Goal: Check status: Check status

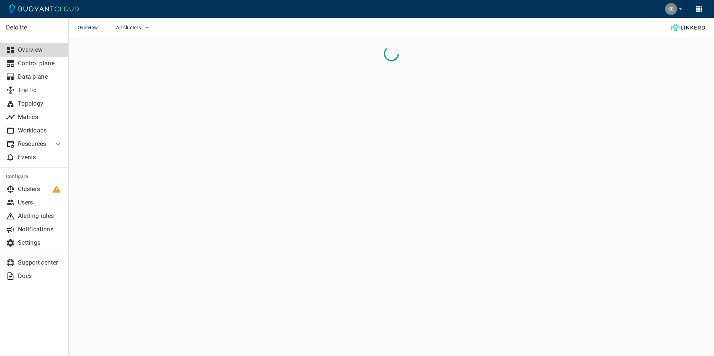
click at [148, 27] on icon "button" at bounding box center [147, 27] width 9 height 9
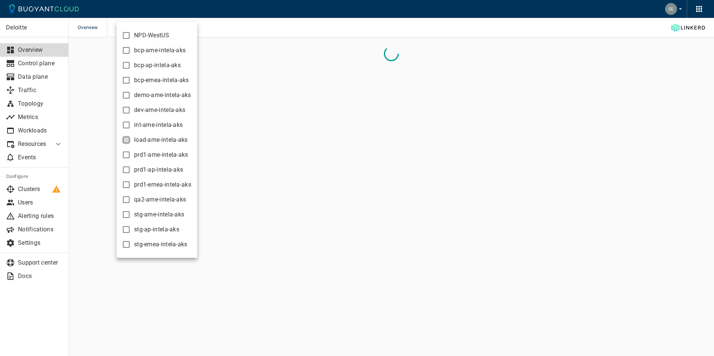
click at [125, 140] on input "load-ame-intela-aks" at bounding box center [126, 140] width 9 height 9
checkbox input "true"
click at [303, 25] on div at bounding box center [357, 178] width 714 height 356
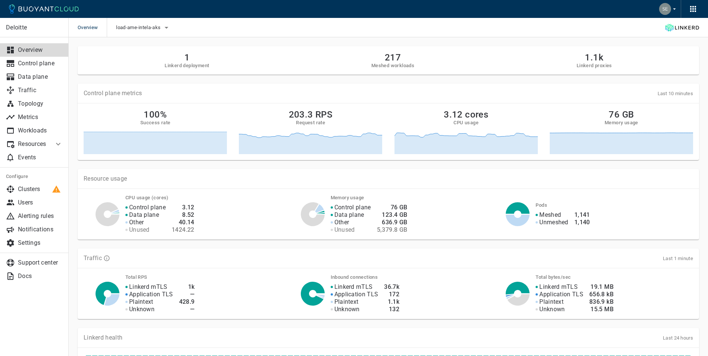
click at [35, 130] on p "Workloads" at bounding box center [40, 130] width 45 height 7
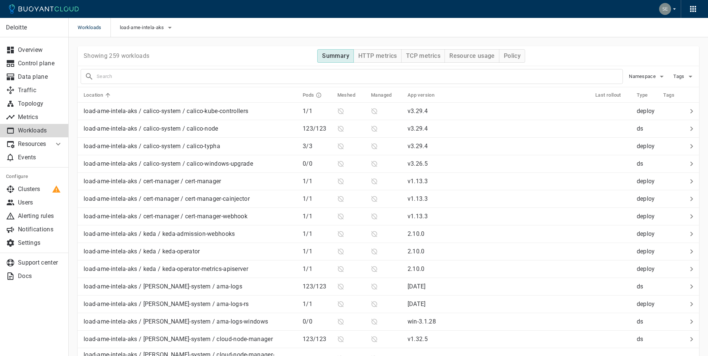
click at [133, 77] on input "text" at bounding box center [360, 76] width 526 height 10
type input "ce-api"
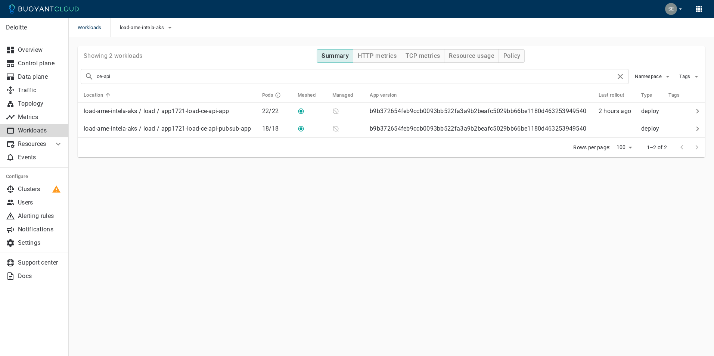
click at [162, 113] on p "load-ame-intela-aks / load / app1721-load-ce-api-app" at bounding box center [157, 111] width 146 height 7
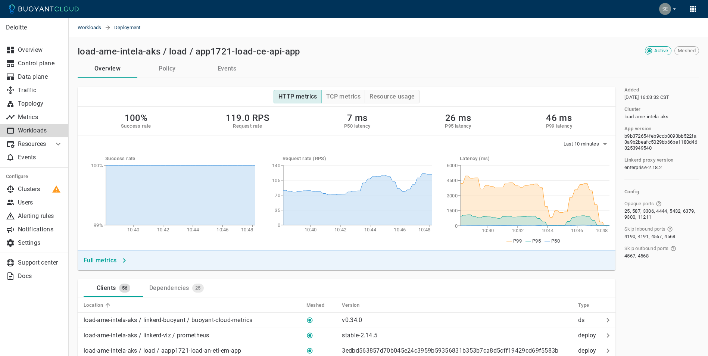
click at [602, 145] on icon "button" at bounding box center [605, 144] width 9 height 9
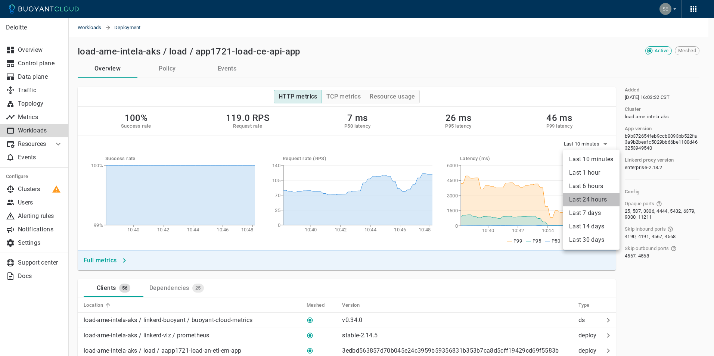
click at [593, 199] on li "Last 24 hours" at bounding box center [591, 199] width 56 height 13
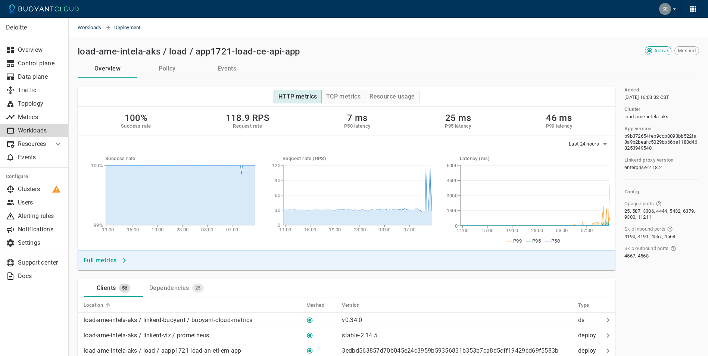
click at [604, 143] on icon "button" at bounding box center [605, 144] width 9 height 9
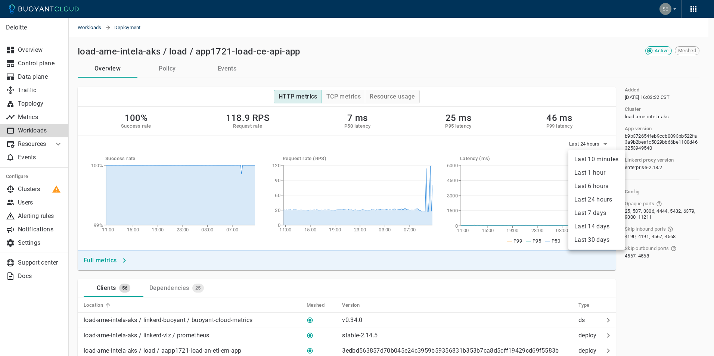
click at [532, 69] on div at bounding box center [357, 178] width 714 height 356
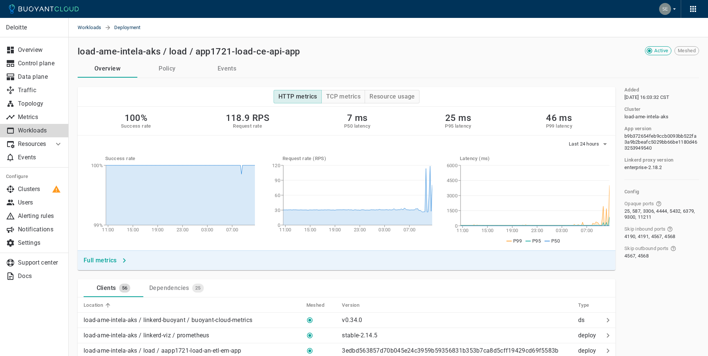
click at [102, 261] on h4 "Full metrics" at bounding box center [100, 260] width 33 height 7
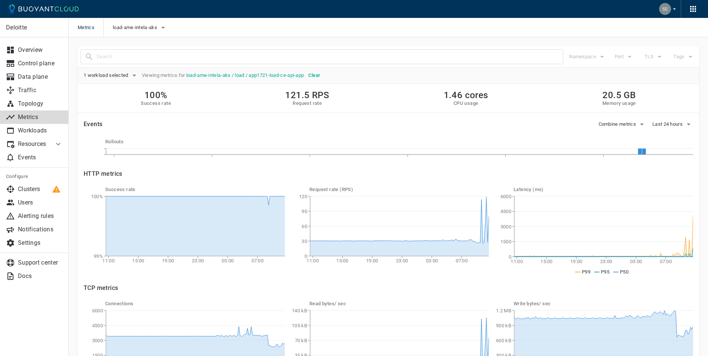
click at [689, 124] on icon "button" at bounding box center [689, 125] width 4 height 2
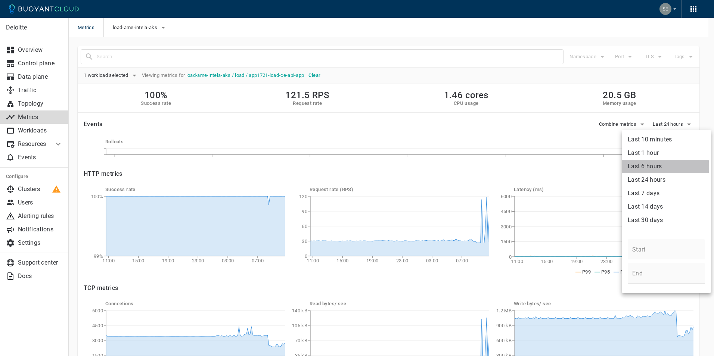
click at [661, 167] on li "Last 6 hours" at bounding box center [666, 166] width 89 height 13
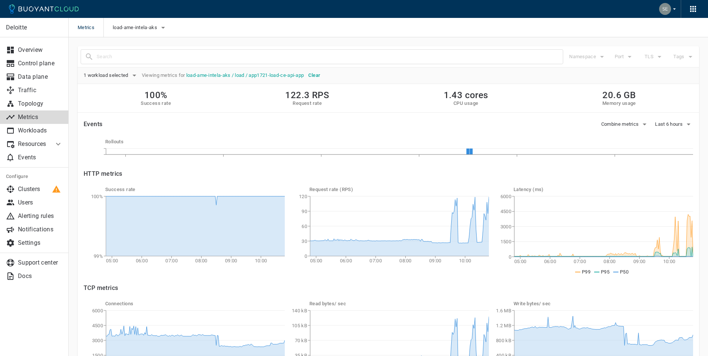
click at [688, 125] on icon "button" at bounding box center [689, 125] width 4 height 2
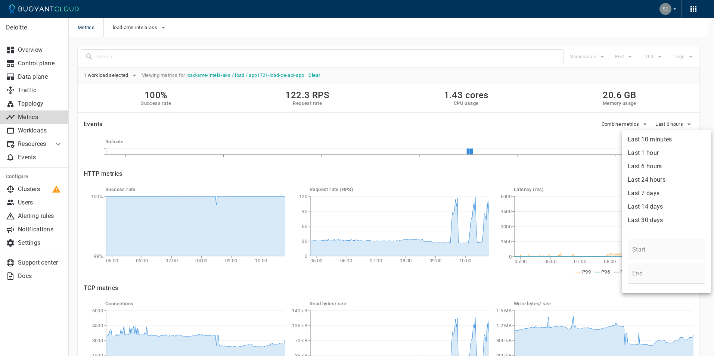
click at [591, 130] on div at bounding box center [357, 178] width 714 height 356
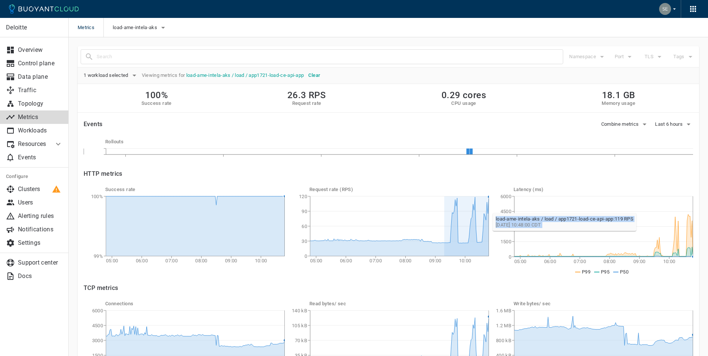
drag, startPoint x: 444, startPoint y: 197, endPoint x: 489, endPoint y: 209, distance: 46.5
